Goal: Transaction & Acquisition: Purchase product/service

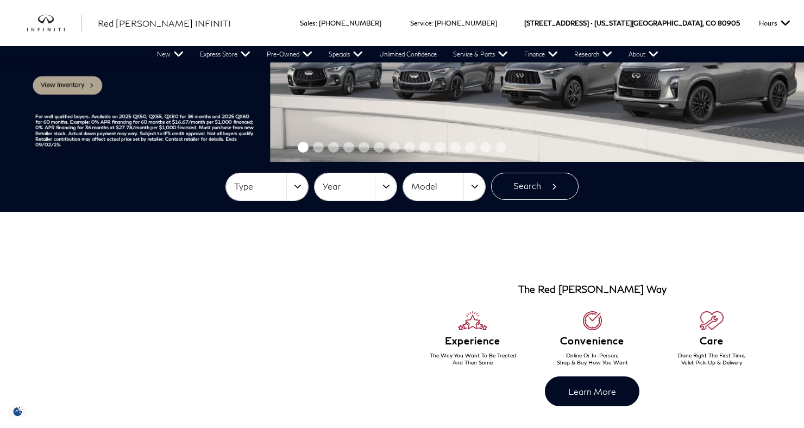
scroll to position [194, 0]
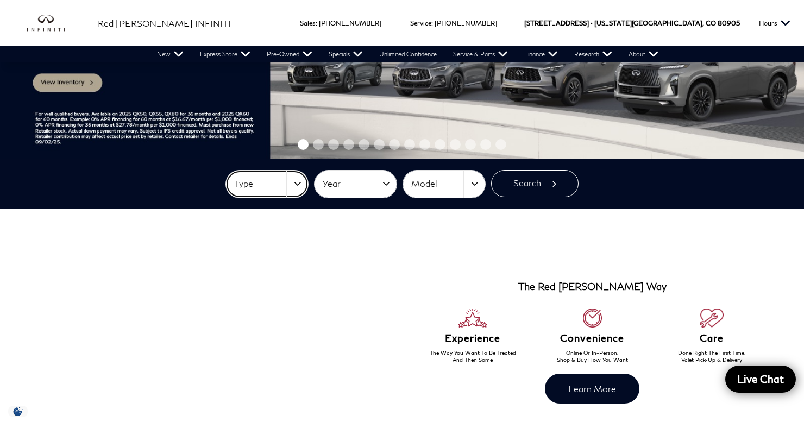
click at [302, 180] on button "Type" at bounding box center [267, 184] width 82 height 27
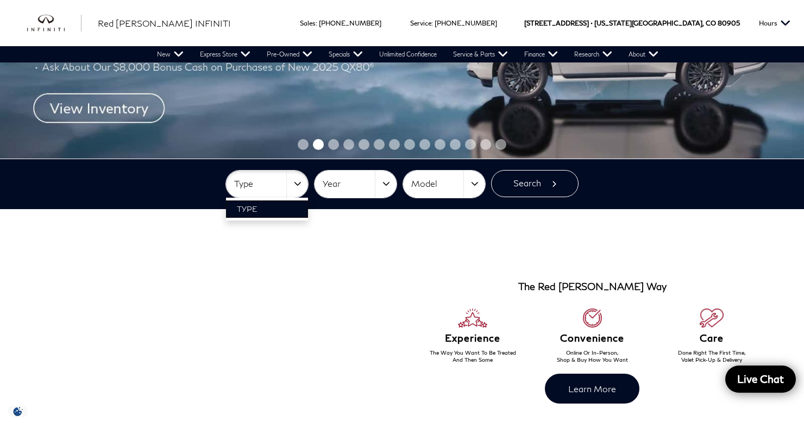
click at [300, 213] on link "Type" at bounding box center [267, 208] width 82 height 17
click at [394, 182] on button "Year" at bounding box center [355, 184] width 82 height 27
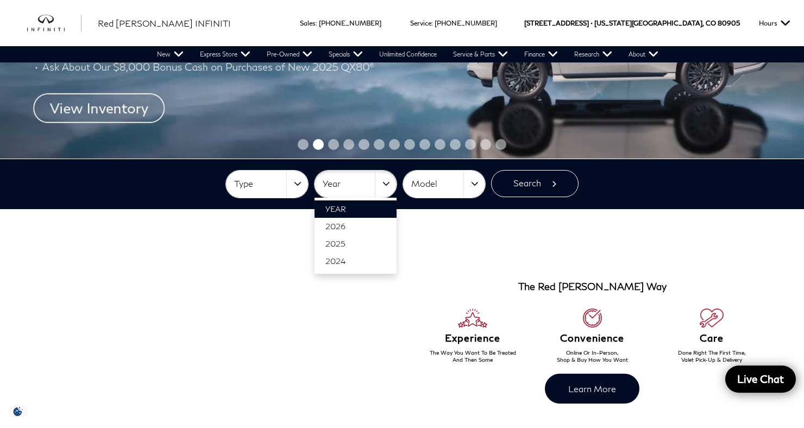
click at [393, 188] on div at bounding box center [402, 214] width 804 height 428
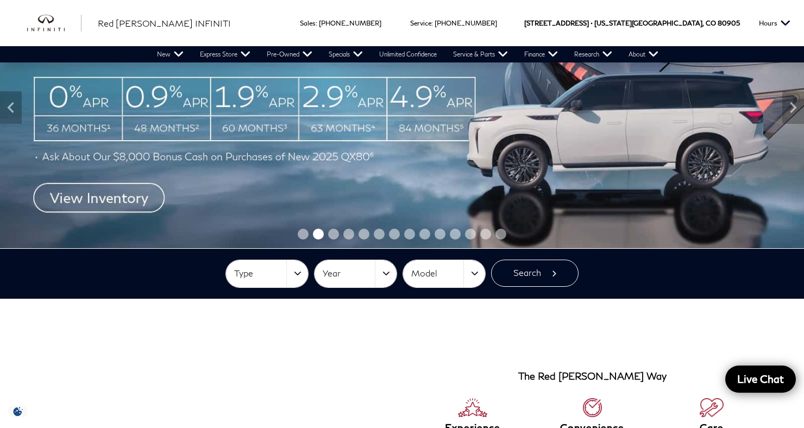
scroll to position [0, 0]
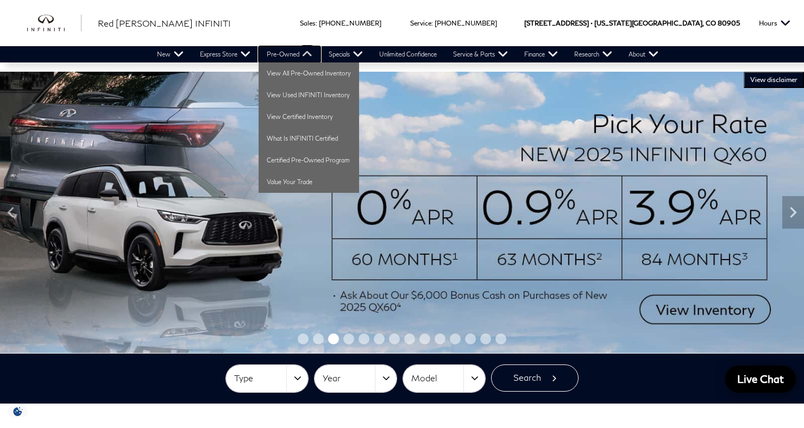
click at [284, 56] on link "Pre-Owned" at bounding box center [290, 54] width 62 height 16
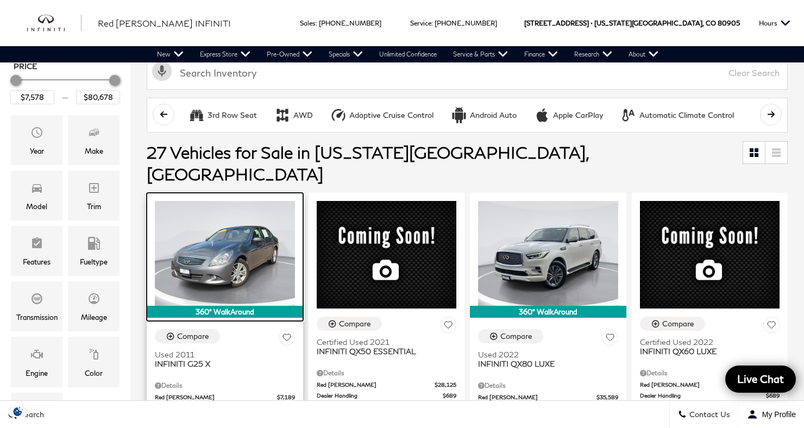
click at [204, 209] on img at bounding box center [225, 253] width 140 height 105
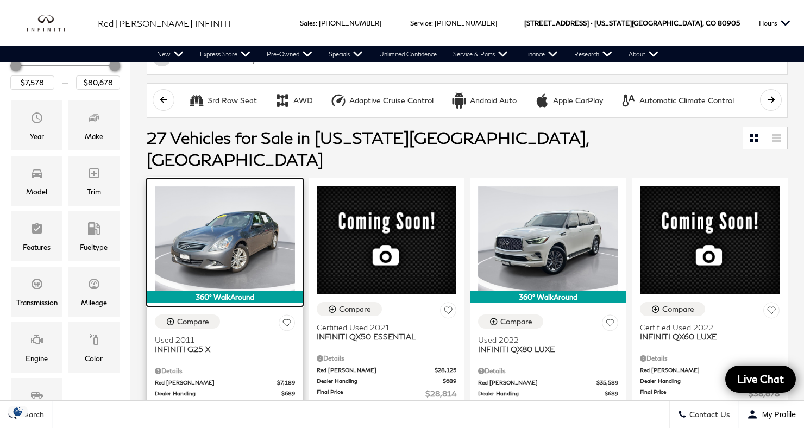
scroll to position [179, 0]
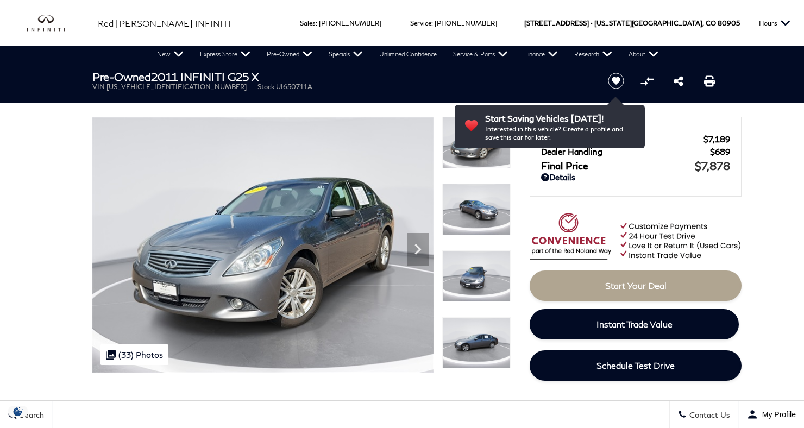
scroll to position [57, 0]
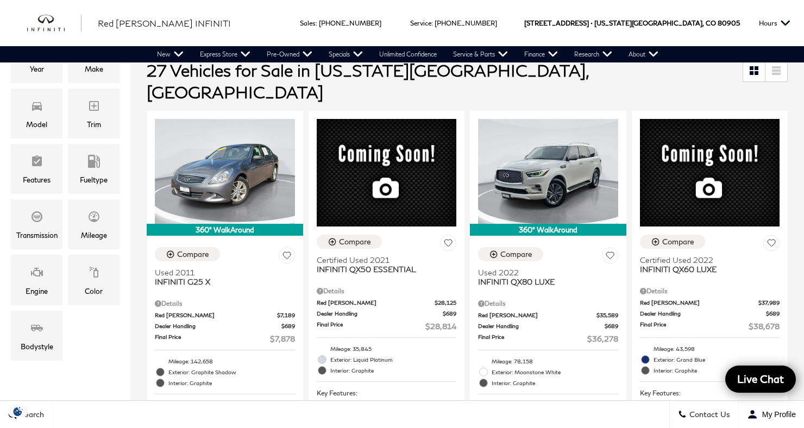
scroll to position [224, 0]
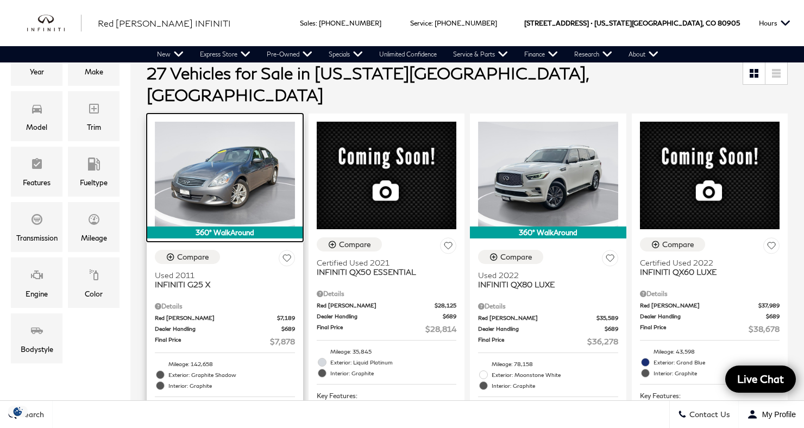
click at [192, 168] on img at bounding box center [225, 174] width 140 height 105
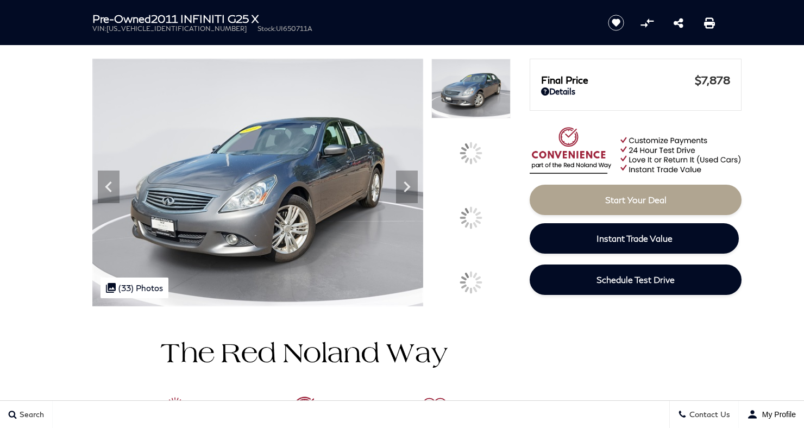
scroll to position [62, 0]
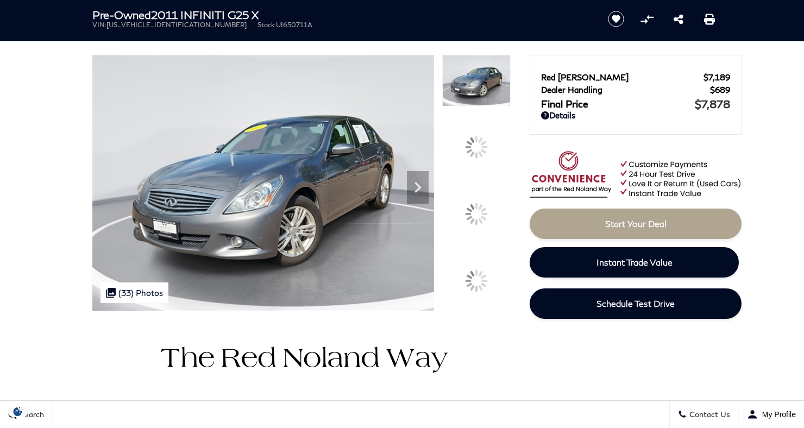
click at [487, 195] on img at bounding box center [476, 194] width 68 height 1
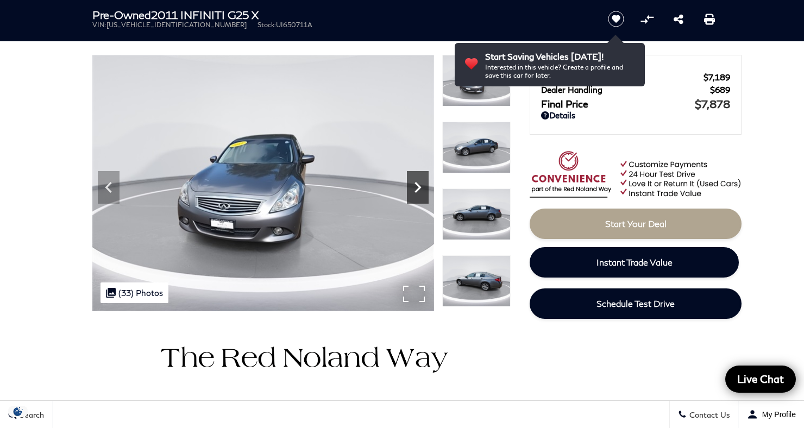
click at [415, 191] on icon "Next" at bounding box center [417, 187] width 7 height 11
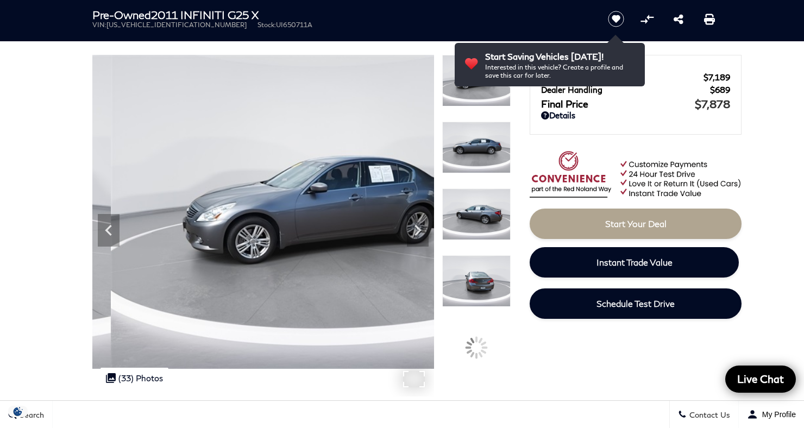
click at [419, 206] on img at bounding box center [320, 212] width 456 height 314
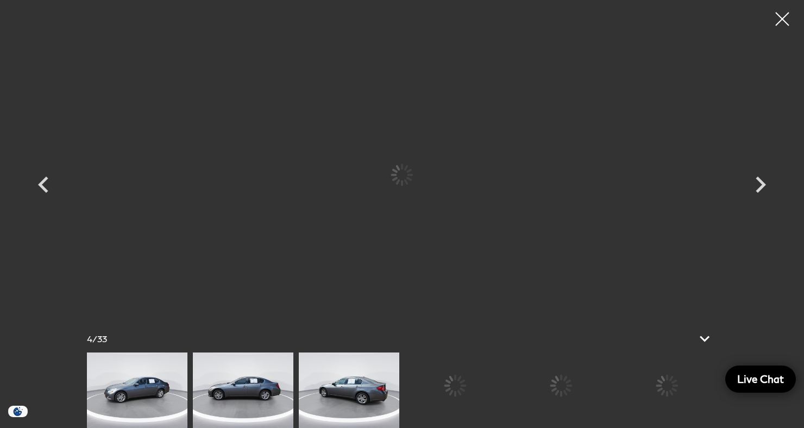
click at [422, 210] on div at bounding box center [402, 174] width 652 height 333
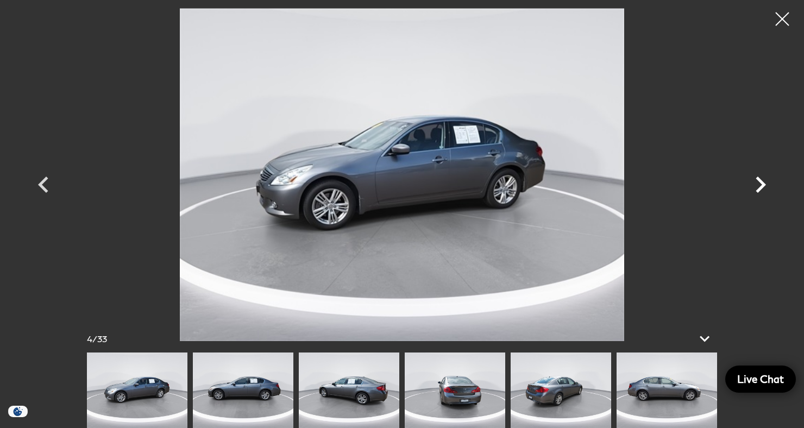
click at [752, 194] on icon "Next" at bounding box center [760, 184] width 33 height 33
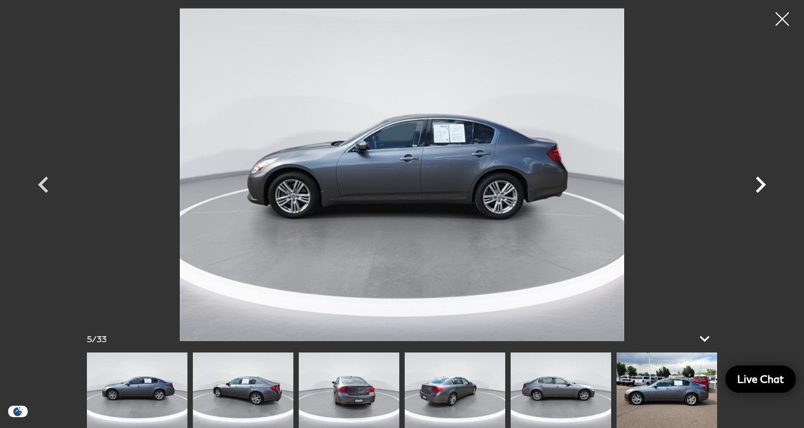
click at [751, 182] on icon "Next" at bounding box center [760, 184] width 33 height 33
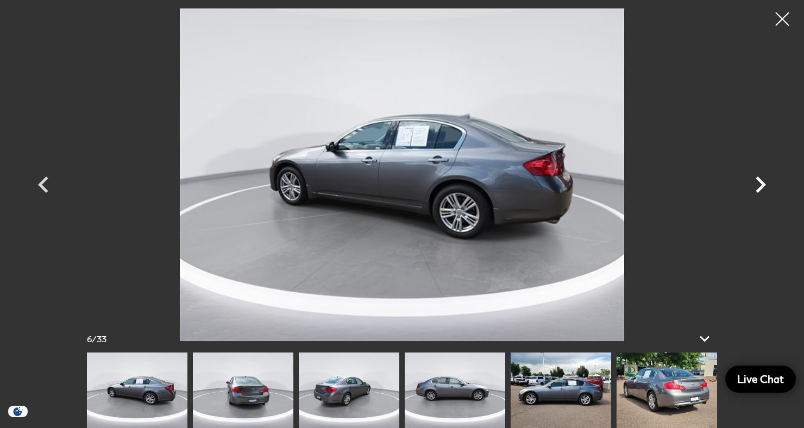
click at [758, 179] on icon "Next" at bounding box center [760, 184] width 10 height 16
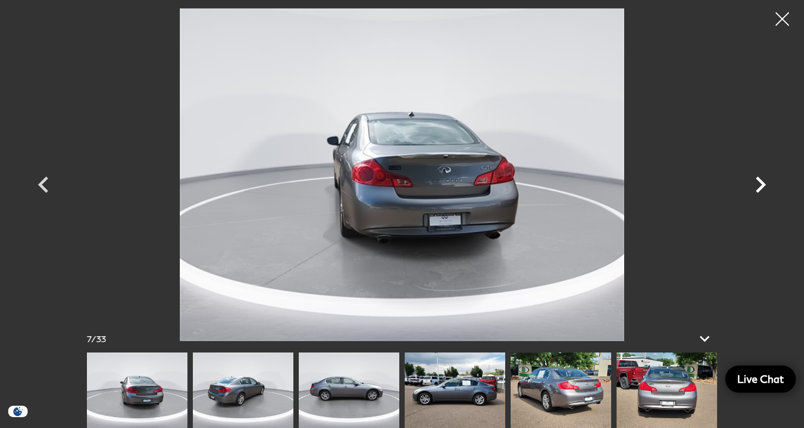
click at [752, 181] on icon "Next" at bounding box center [760, 184] width 33 height 33
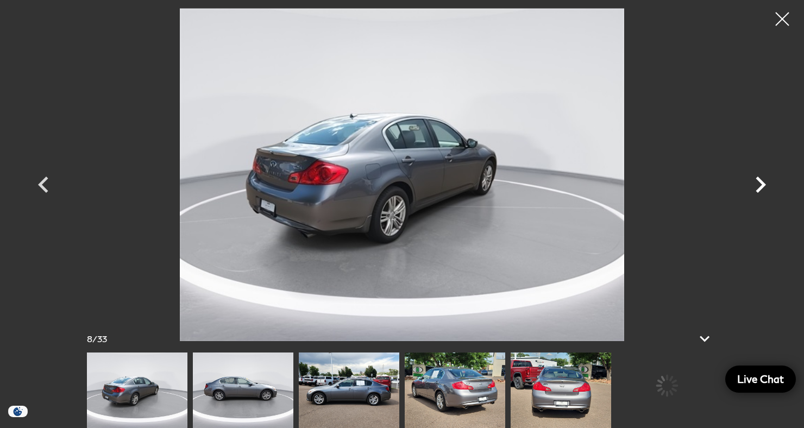
click at [754, 178] on icon "Next" at bounding box center [760, 184] width 33 height 33
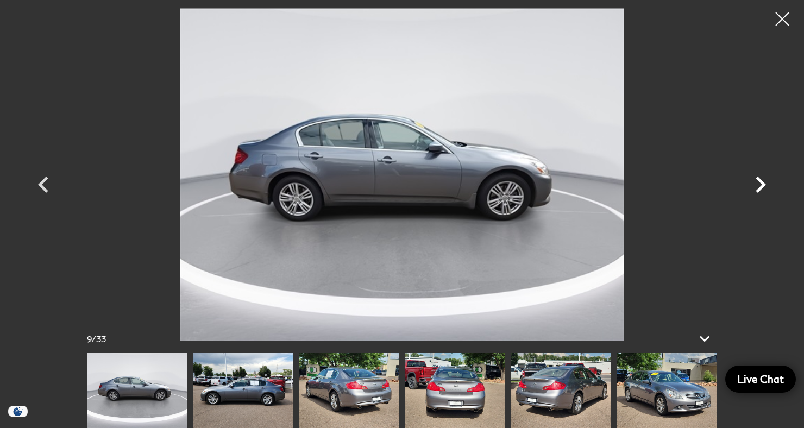
click at [749, 180] on icon "Next" at bounding box center [760, 184] width 33 height 33
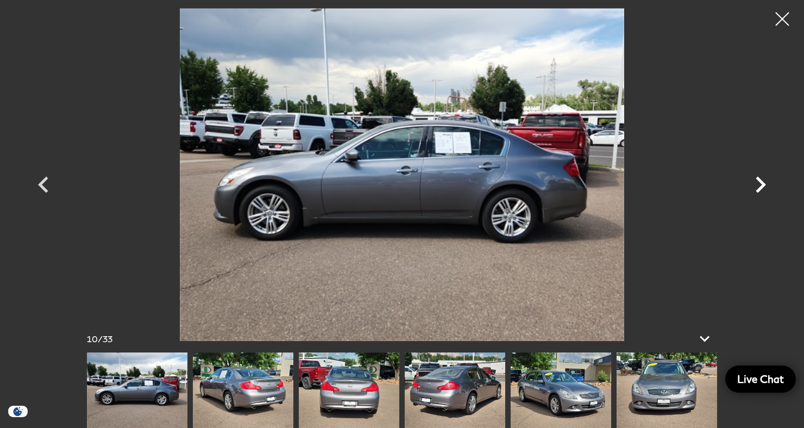
click at [754, 187] on icon "Next" at bounding box center [760, 184] width 33 height 33
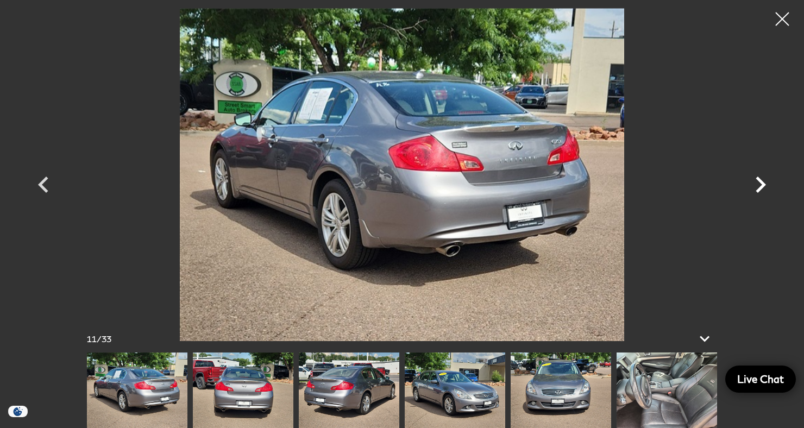
click at [755, 196] on icon "Next" at bounding box center [760, 184] width 33 height 33
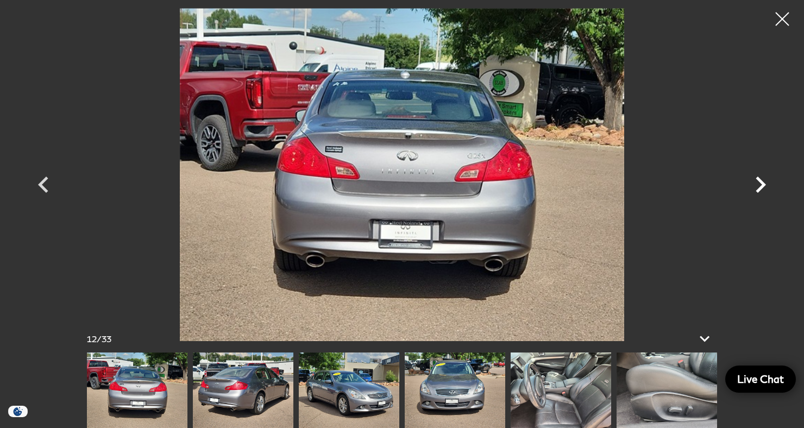
click at [753, 192] on icon "Next" at bounding box center [760, 184] width 33 height 33
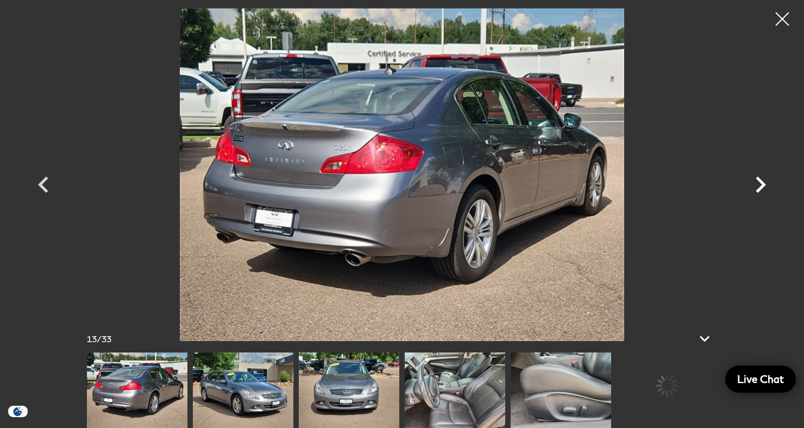
click at [745, 198] on icon "Next" at bounding box center [760, 184] width 33 height 33
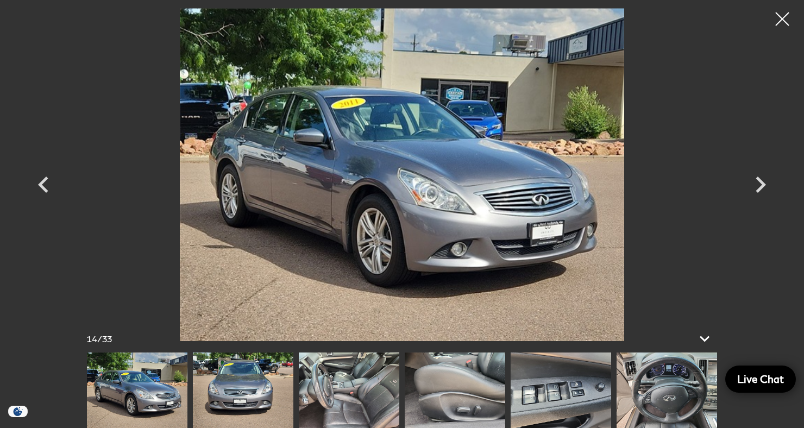
click at [758, 188] on icon "Next" at bounding box center [760, 184] width 10 height 16
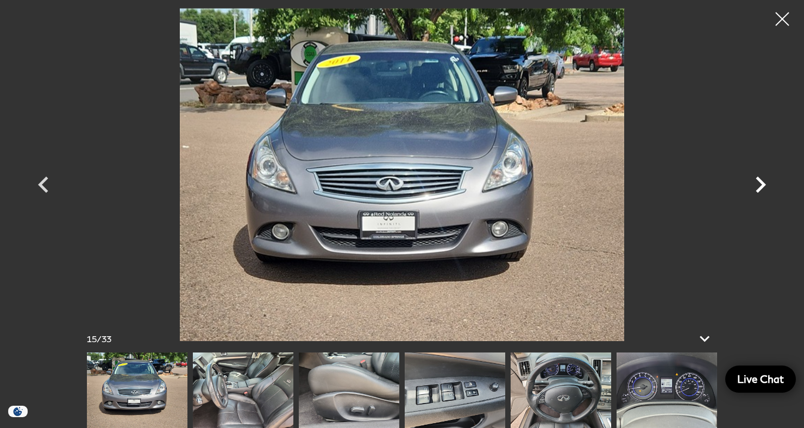
click at [752, 192] on icon "Next" at bounding box center [760, 184] width 33 height 33
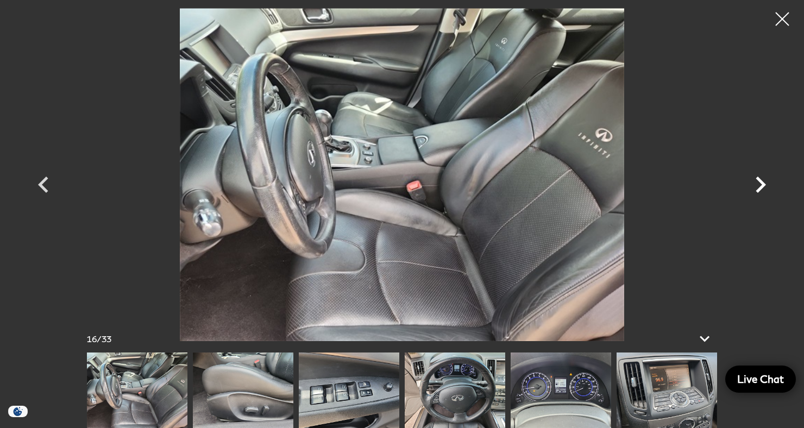
click at [757, 191] on icon "Next" at bounding box center [760, 184] width 10 height 16
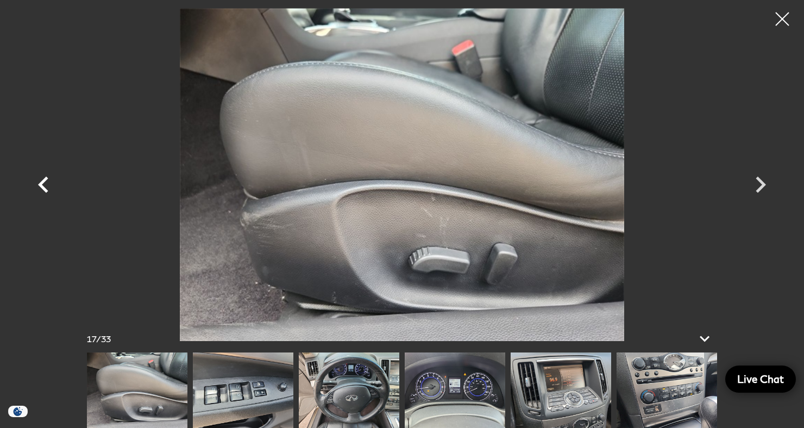
click at [51, 193] on icon "Previous" at bounding box center [43, 184] width 33 height 33
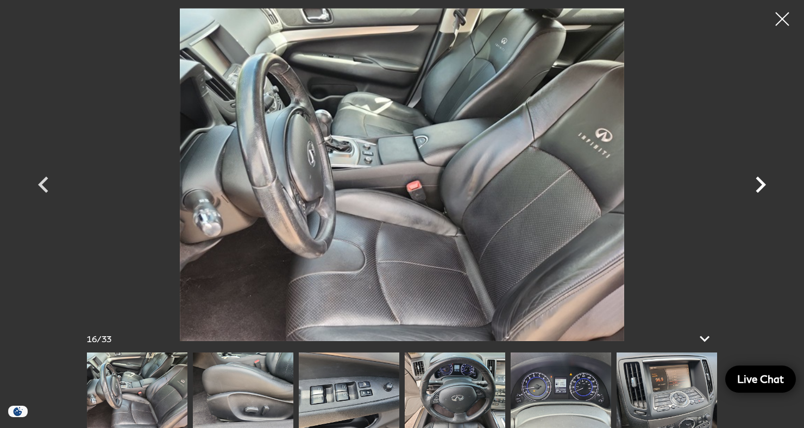
click at [759, 187] on icon "Next" at bounding box center [760, 184] width 10 height 16
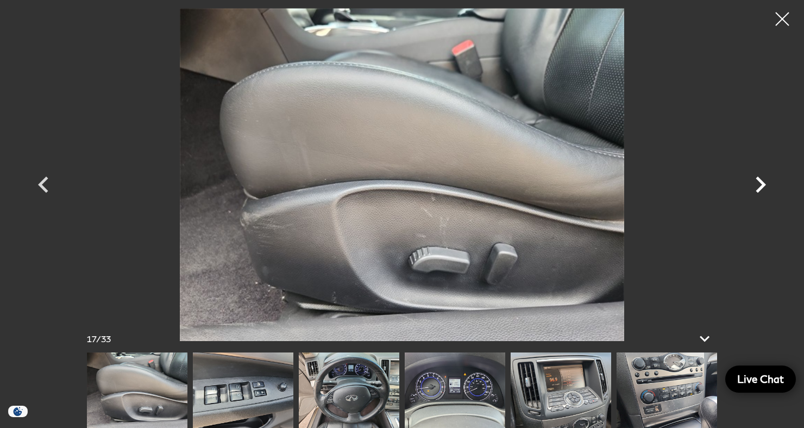
click at [752, 192] on icon "Next" at bounding box center [760, 184] width 33 height 33
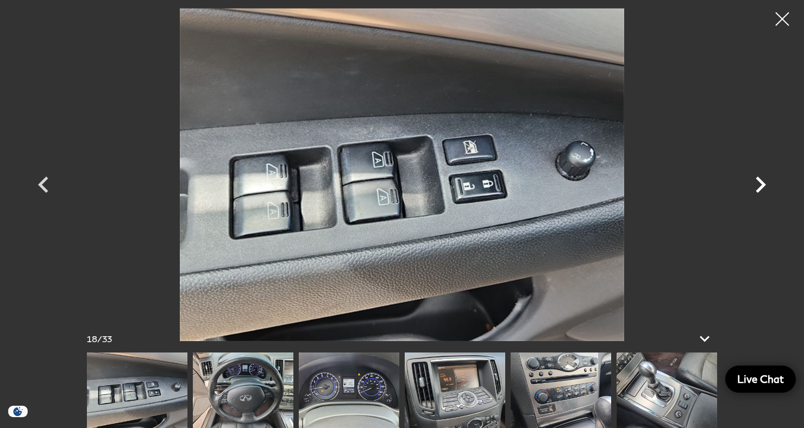
click at [749, 194] on icon "Next" at bounding box center [760, 184] width 33 height 33
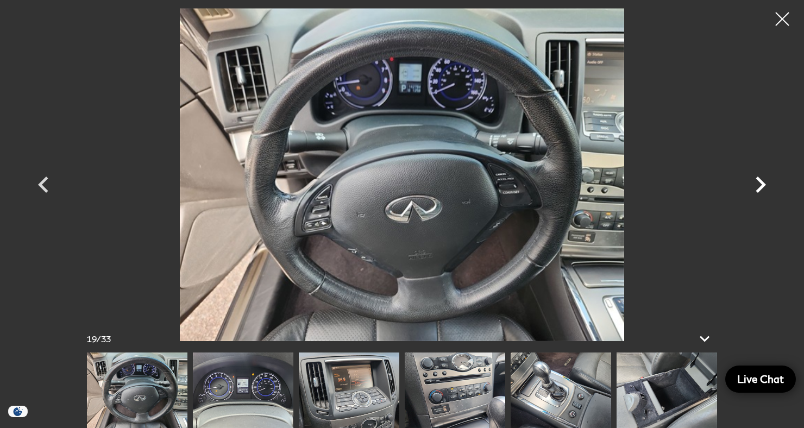
click at [749, 194] on icon "Next" at bounding box center [760, 184] width 33 height 33
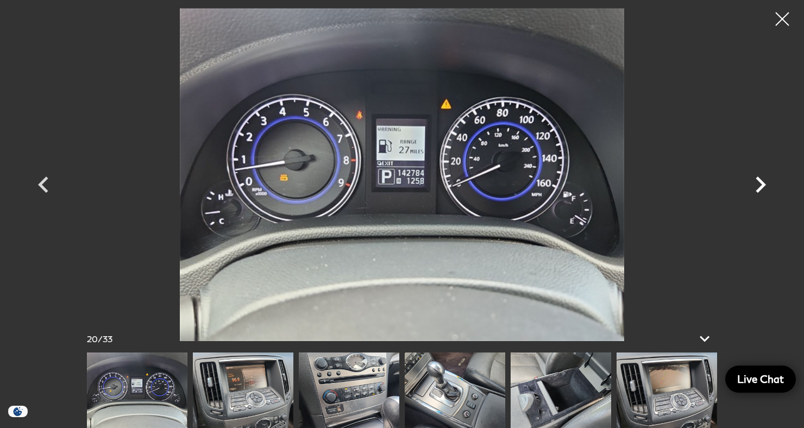
click at [752, 193] on icon "Next" at bounding box center [760, 184] width 33 height 33
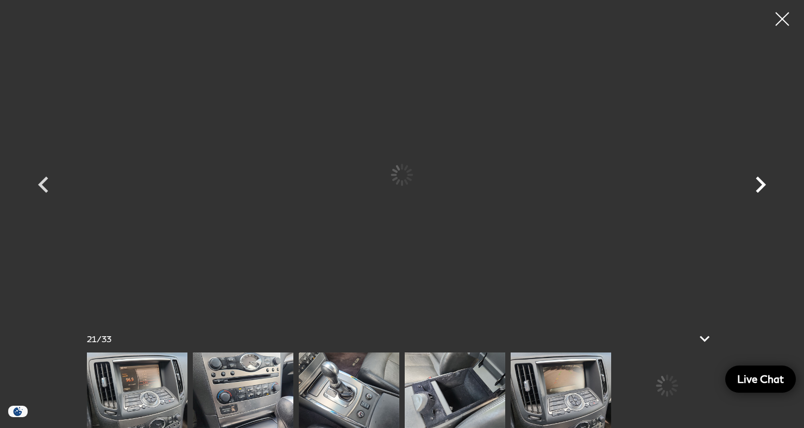
click at [752, 193] on icon "Next" at bounding box center [760, 184] width 33 height 33
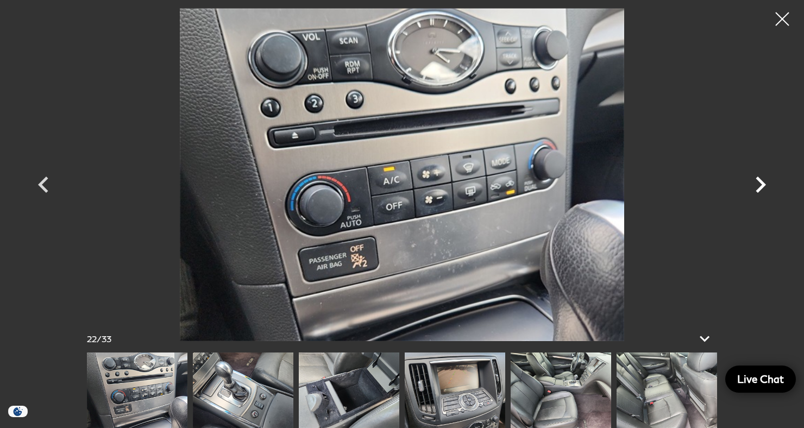
click at [752, 192] on icon "Next" at bounding box center [760, 184] width 33 height 33
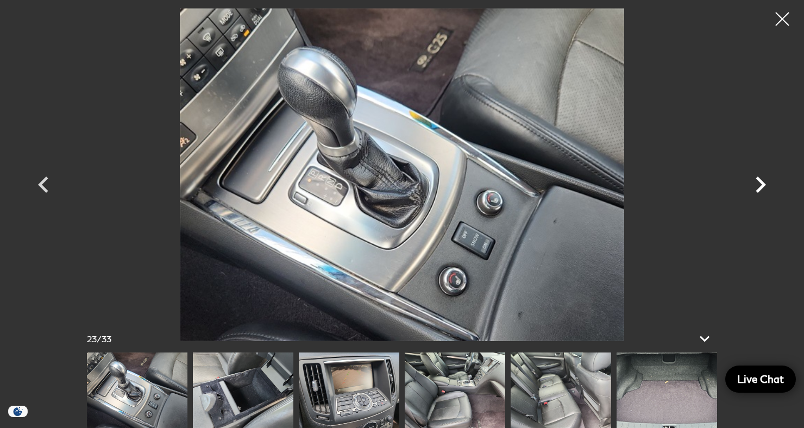
click at [752, 193] on icon "Next" at bounding box center [760, 184] width 33 height 33
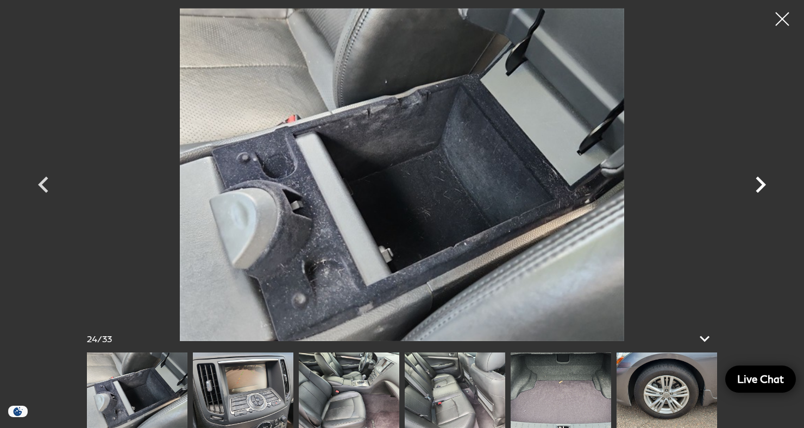
click at [753, 193] on icon "Next" at bounding box center [760, 184] width 33 height 33
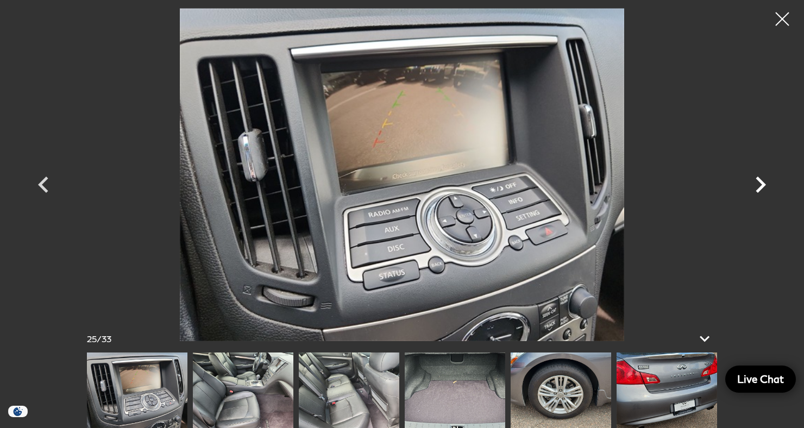
click at [754, 190] on icon "Next" at bounding box center [760, 184] width 33 height 33
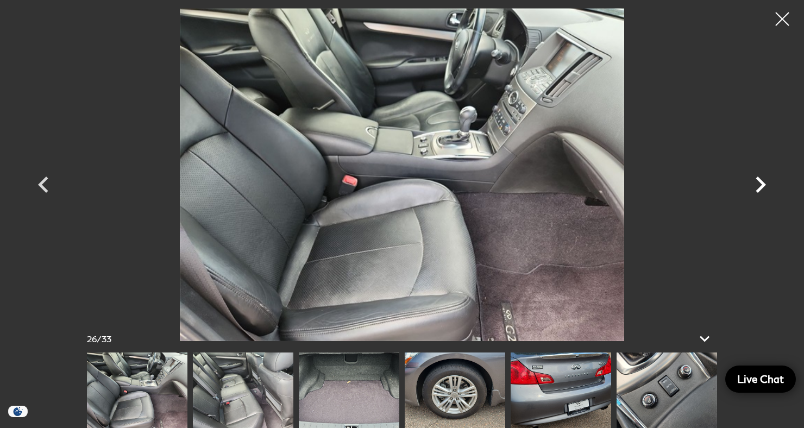
click at [753, 192] on icon "Next" at bounding box center [760, 184] width 33 height 33
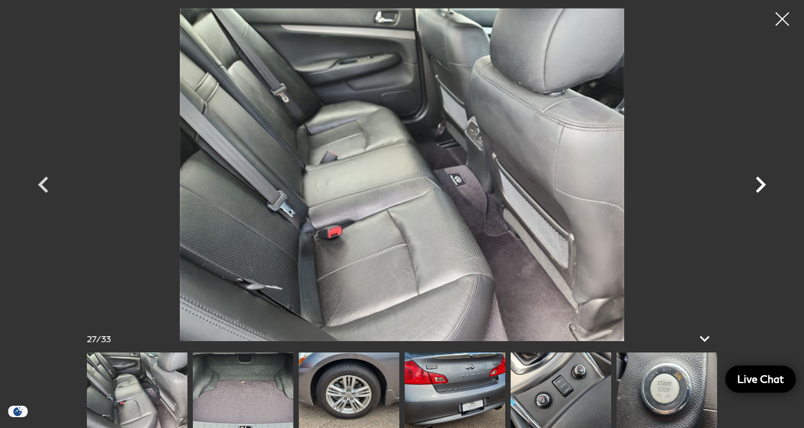
click at [754, 194] on icon "Next" at bounding box center [760, 184] width 33 height 33
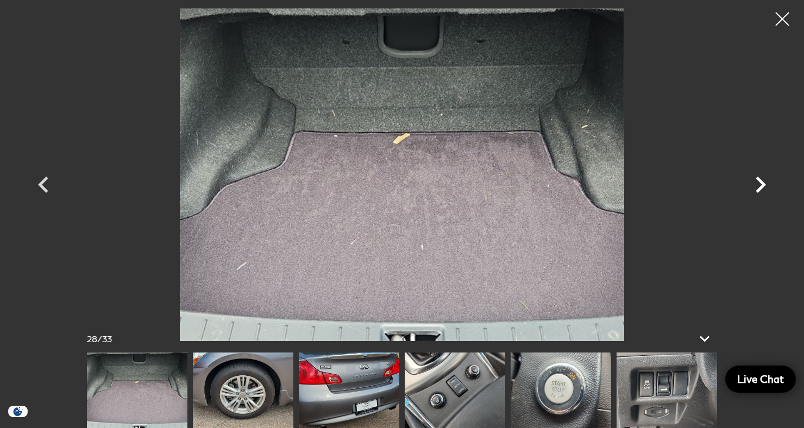
click at [755, 192] on icon "Next" at bounding box center [760, 184] width 33 height 33
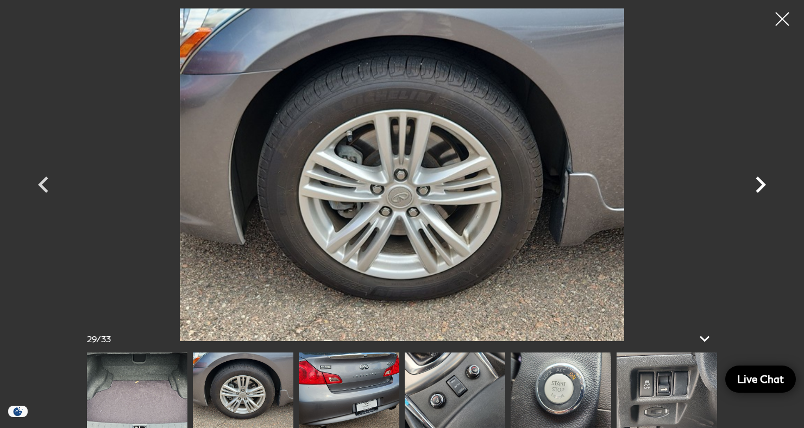
click at [754, 192] on icon "Next" at bounding box center [760, 184] width 33 height 33
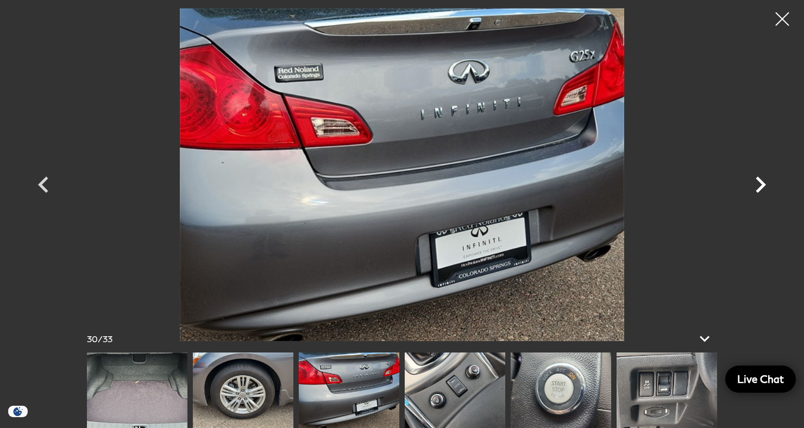
click at [757, 190] on icon "Next" at bounding box center [760, 184] width 10 height 16
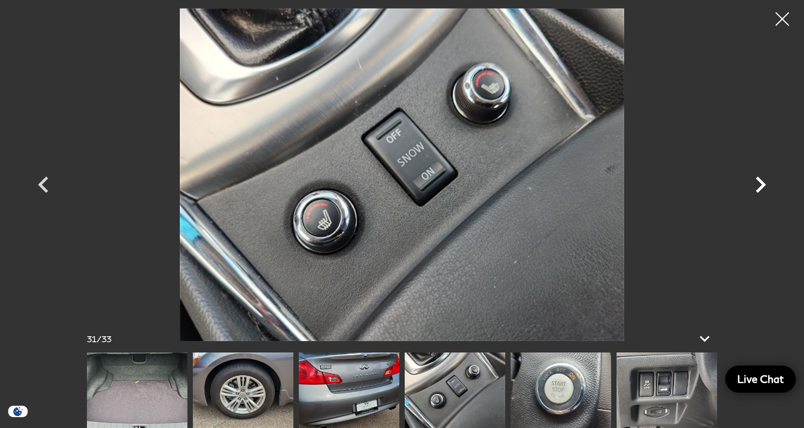
click at [754, 192] on icon "Next" at bounding box center [760, 184] width 33 height 33
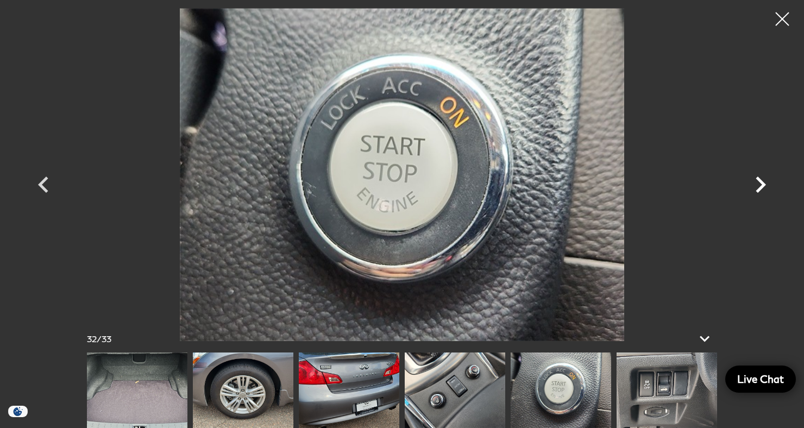
click at [756, 192] on icon "Next" at bounding box center [760, 184] width 33 height 33
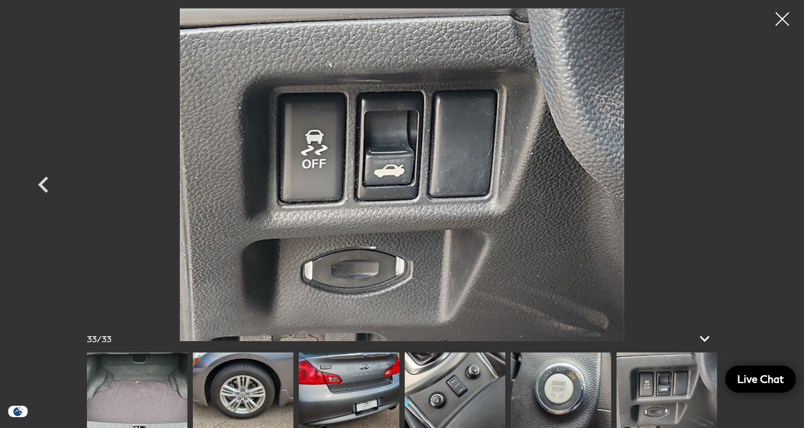
click at [754, 194] on div at bounding box center [402, 174] width 760 height 333
click at [754, 192] on div at bounding box center [402, 174] width 760 height 333
click at [765, 200] on div at bounding box center [402, 174] width 760 height 333
click at [772, 26] on div at bounding box center [782, 19] width 29 height 29
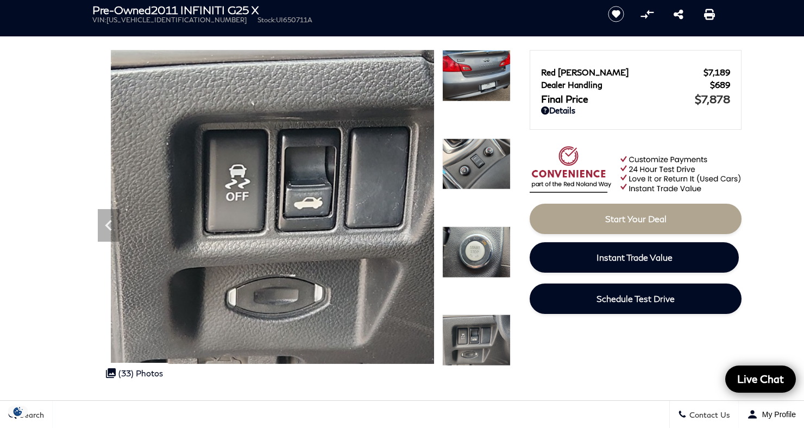
scroll to position [0, 0]
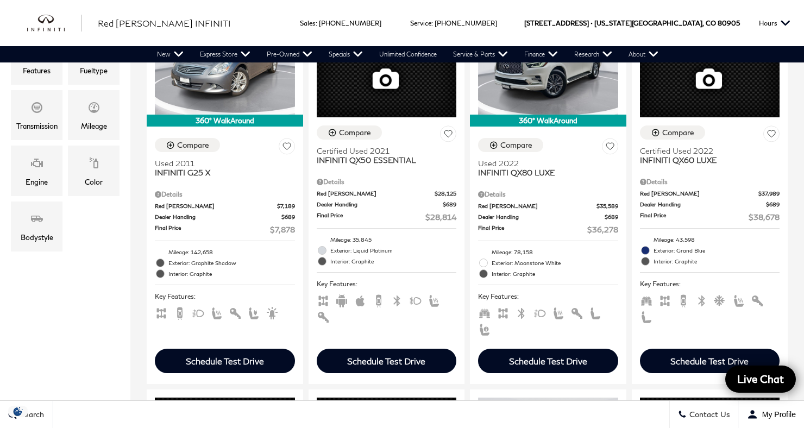
scroll to position [329, 0]
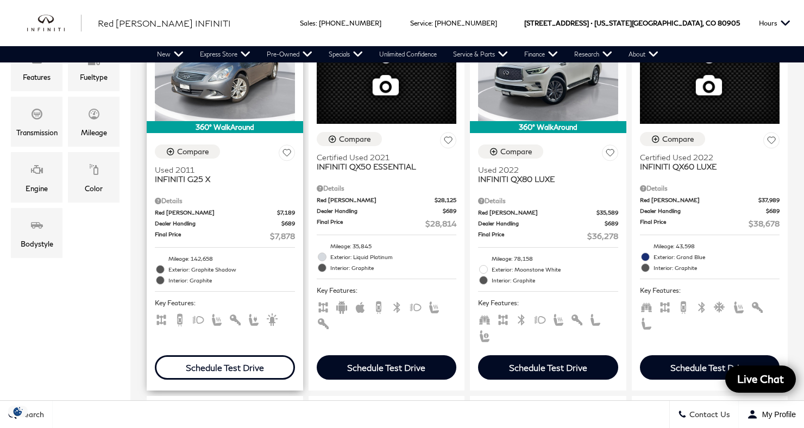
click at [260, 355] on div "Schedule Test Drive" at bounding box center [225, 367] width 140 height 24
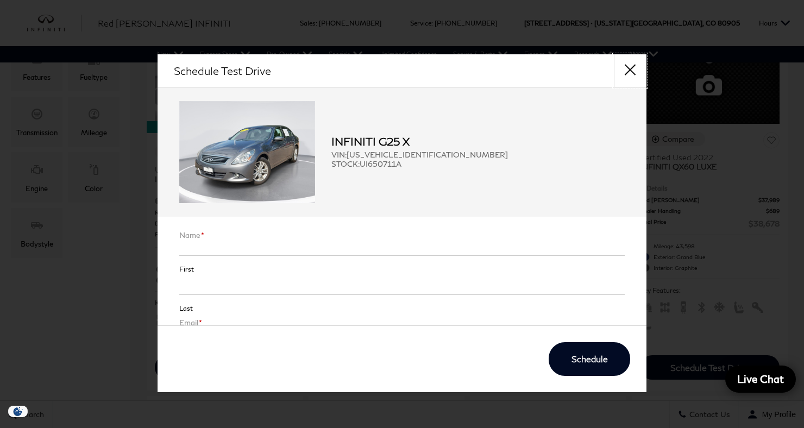
click at [631, 83] on button "close" at bounding box center [630, 70] width 33 height 33
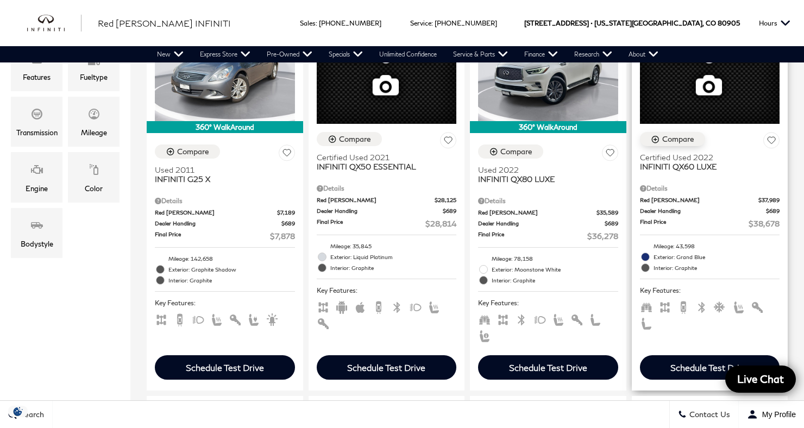
click at [640, 132] on button "Compare" at bounding box center [672, 139] width 65 height 14
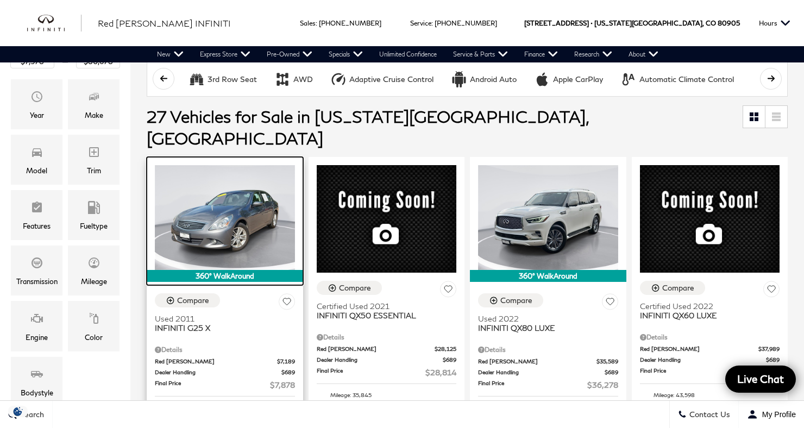
click at [243, 207] on img at bounding box center [225, 217] width 140 height 105
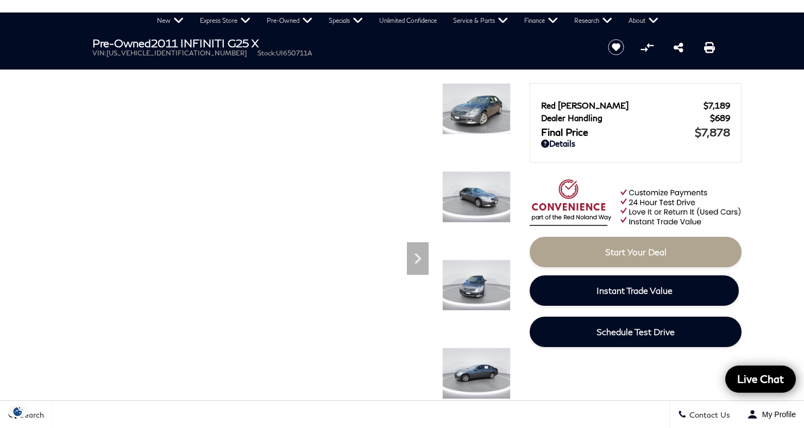
scroll to position [35, 0]
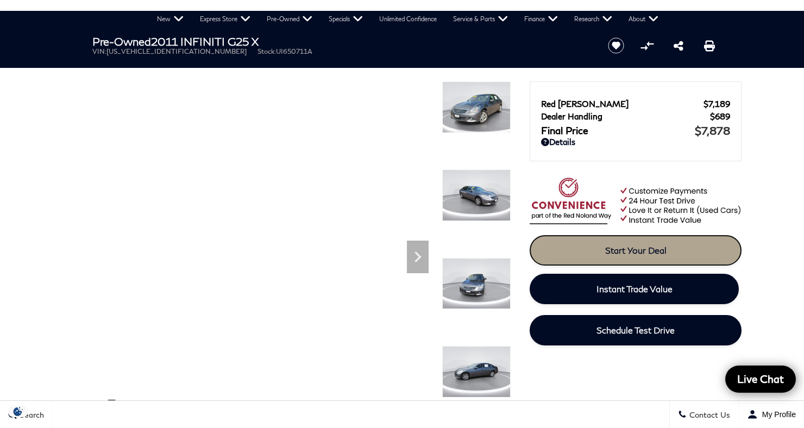
click at [709, 246] on link "Start Your Deal" at bounding box center [635, 250] width 212 height 30
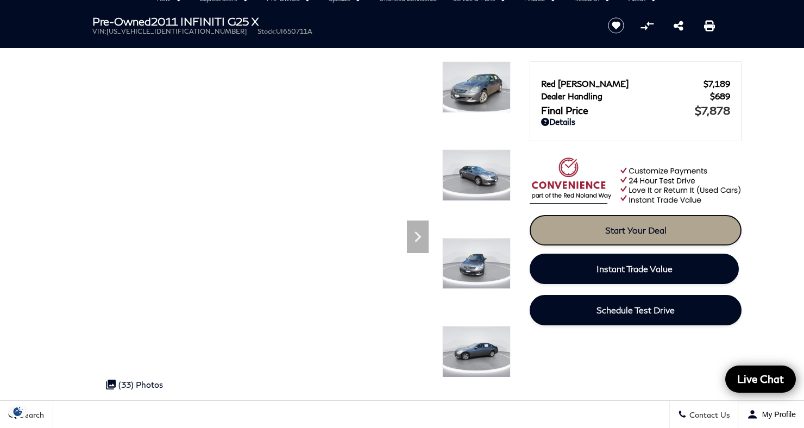
scroll to position [70, 0]
